Goal: Check status: Check status

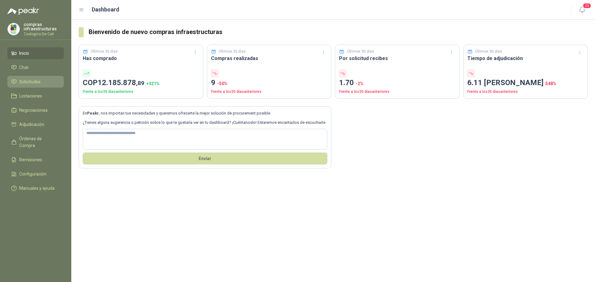
click at [28, 81] on span "Solicitudes" at bounding box center [29, 81] width 21 height 7
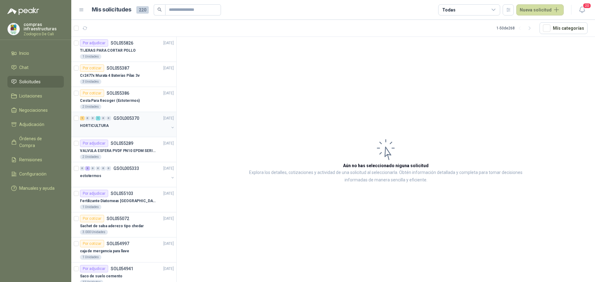
click at [138, 123] on div "HORTICULTURA" at bounding box center [124, 125] width 89 height 7
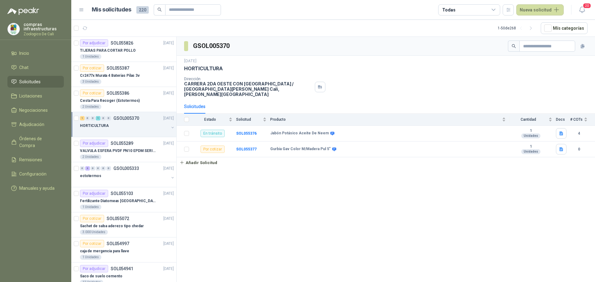
click at [128, 130] on div at bounding box center [124, 131] width 89 height 5
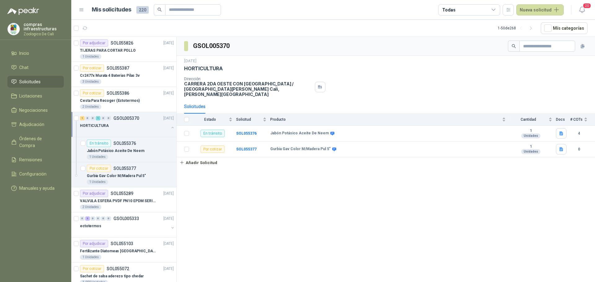
click at [128, 121] on div "1 0 0 1 0 0 GSOL005370 [DATE]" at bounding box center [127, 118] width 95 height 7
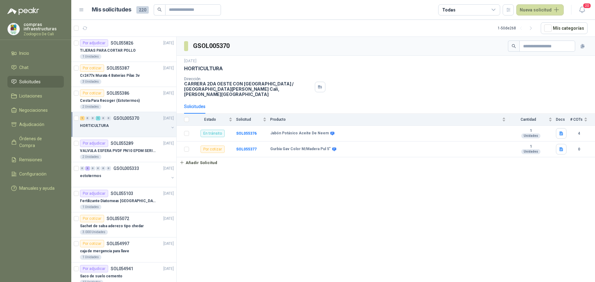
click at [128, 121] on div "1 0 0 1 0 0 GSOL005370 [DATE]" at bounding box center [127, 118] width 95 height 7
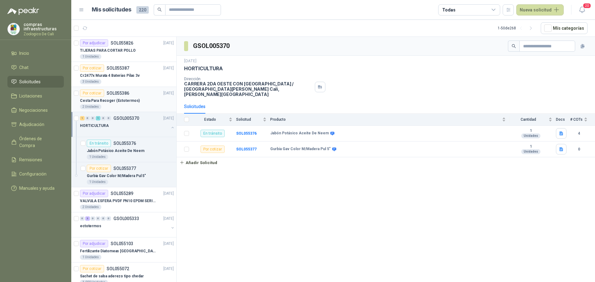
click at [126, 108] on div "2 Unidades" at bounding box center [127, 106] width 94 height 5
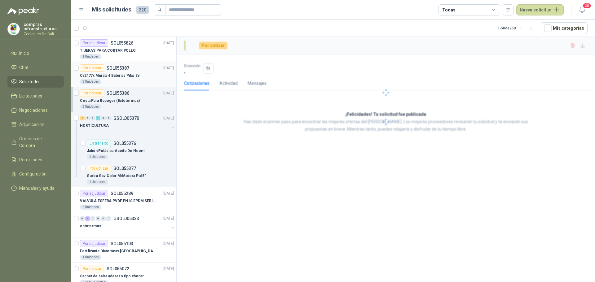
click at [127, 70] on p "SOL055387" at bounding box center [118, 68] width 23 height 4
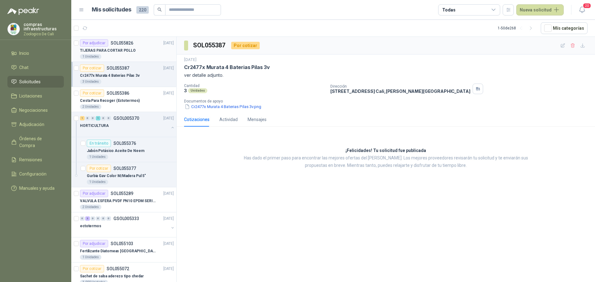
click at [143, 54] on div "TIJERAS PARA CORTAR POLLO" at bounding box center [127, 50] width 94 height 7
